Goal: Information Seeking & Learning: Understand process/instructions

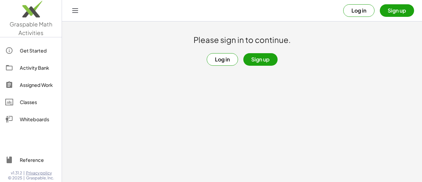
click at [222, 60] on button "Log in" at bounding box center [222, 59] width 31 height 13
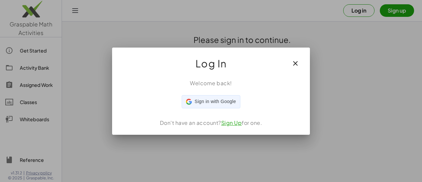
click at [213, 101] on span "Sign in with Google" at bounding box center [215, 101] width 41 height 7
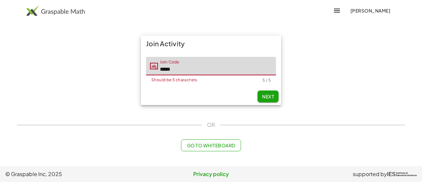
type input "*****"
click at [267, 97] on span "Next" at bounding box center [268, 96] width 12 height 6
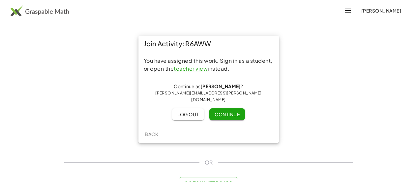
click at [227, 111] on span "Continue" at bounding box center [227, 114] width 25 height 6
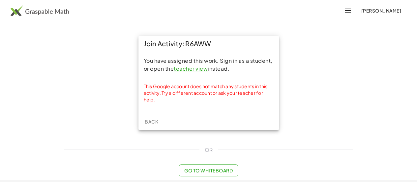
click at [198, 69] on link "teacher view" at bounding box center [191, 68] width 34 height 7
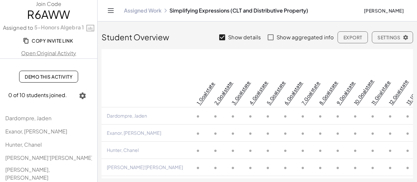
click at [35, 52] on link "Open Original Activity" at bounding box center [48, 53] width 97 height 8
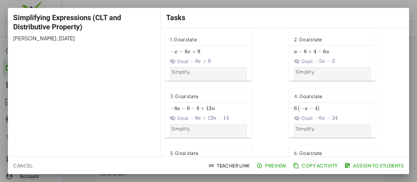
click at [196, 41] on div "1. Goal state" at bounding box center [208, 38] width 87 height 13
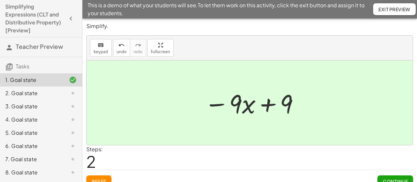
click at [393, 178] on button "Continue" at bounding box center [396, 181] width 36 height 12
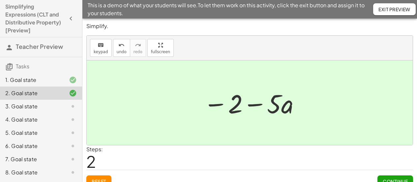
click at [386, 178] on span "Continue" at bounding box center [395, 181] width 25 height 6
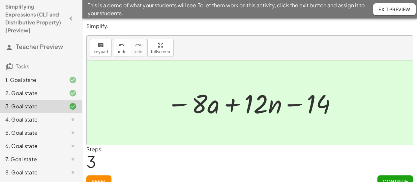
click at [384, 177] on button "Continue" at bounding box center [396, 181] width 36 height 12
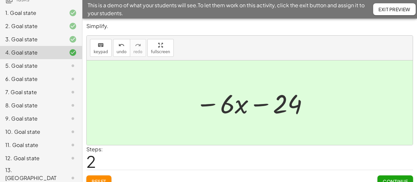
scroll to position [92, 0]
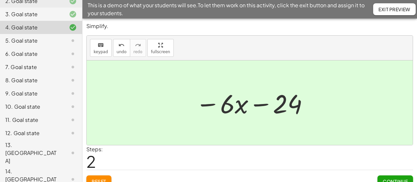
click at [27, 145] on div "13. [GEOGRAPHIC_DATA]" at bounding box center [31, 153] width 53 height 24
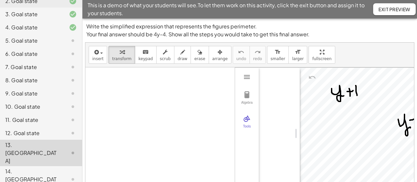
click at [31, 134] on div "12. Goal state" at bounding box center [31, 133] width 53 height 8
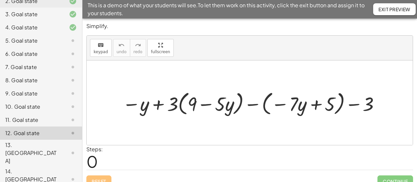
click at [31, 106] on div "10. Goal state" at bounding box center [31, 107] width 53 height 8
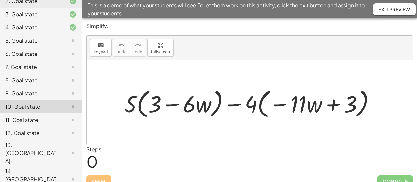
click at [25, 96] on div "9. Goal state" at bounding box center [31, 93] width 53 height 8
